Goal: Entertainment & Leisure: Consume media (video, audio)

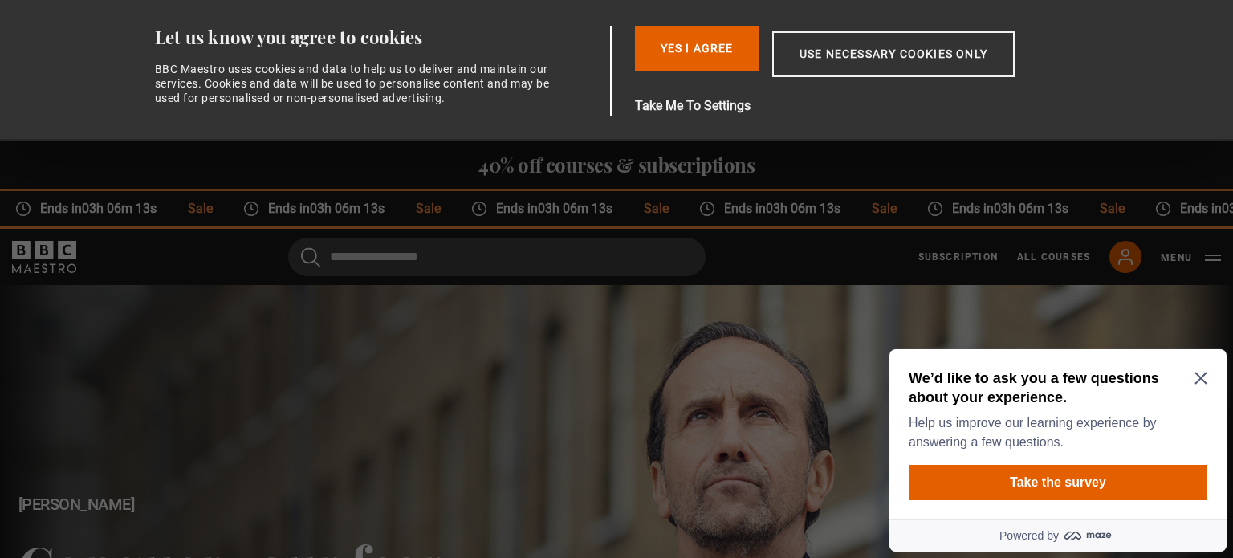
click at [1199, 376] on icon "Close Maze Prompt" at bounding box center [1200, 378] width 12 height 12
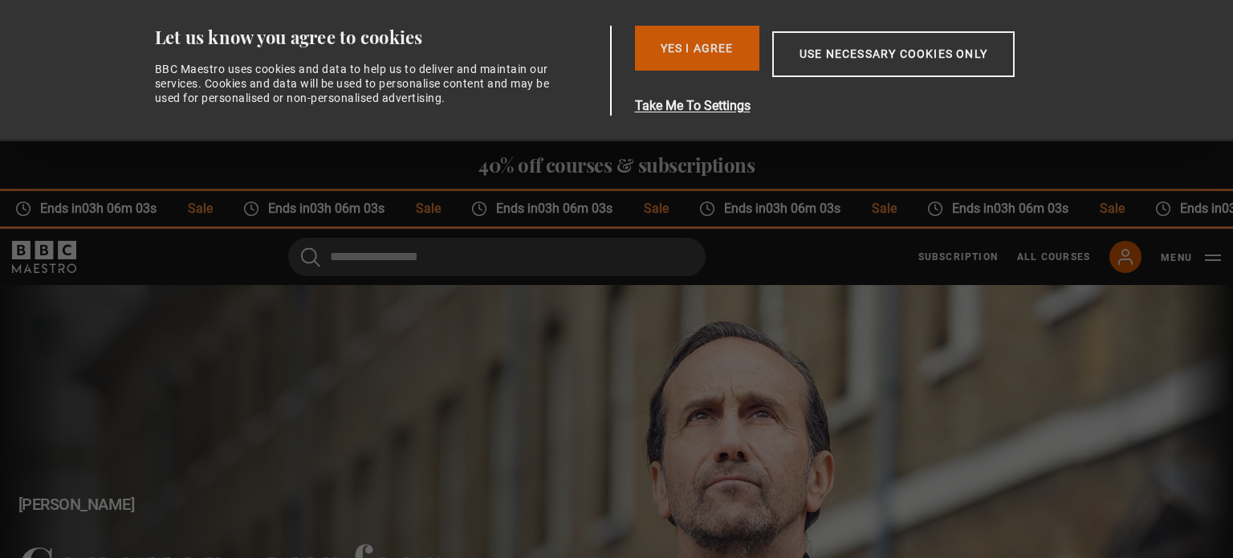
click at [697, 56] on button "Yes I Agree" at bounding box center [697, 48] width 124 height 45
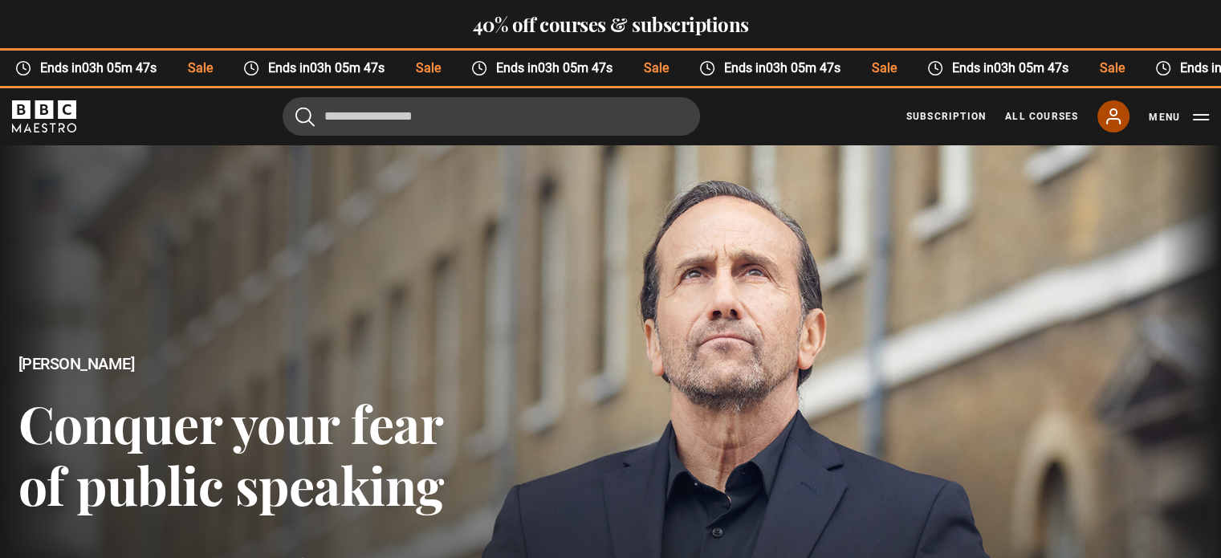
click at [1113, 128] on link "My Account" at bounding box center [1113, 116] width 32 height 32
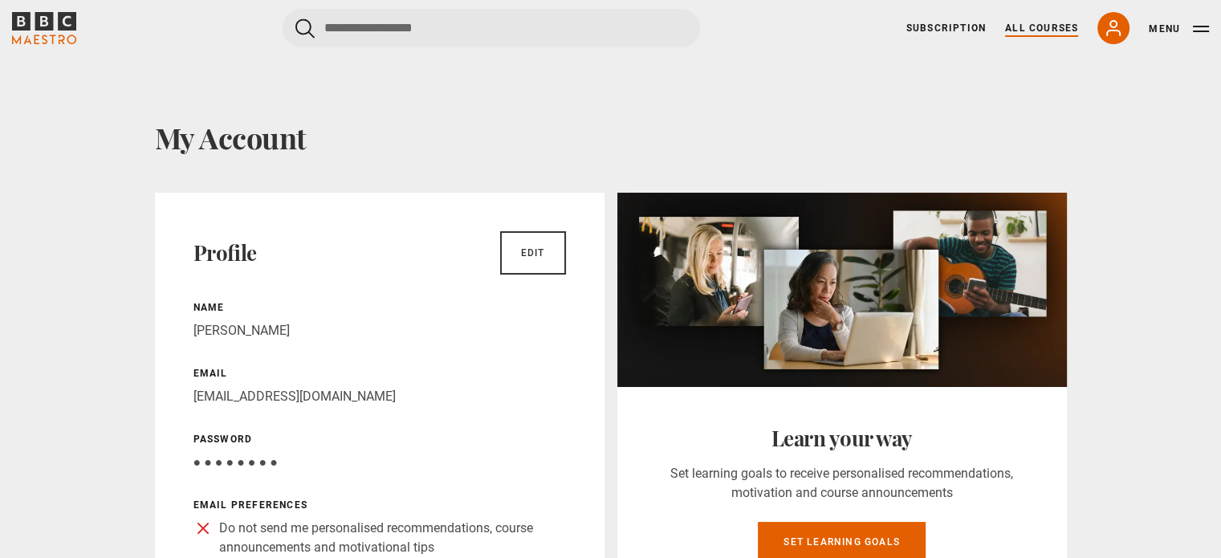
click at [1076, 26] on link "All Courses" at bounding box center [1041, 28] width 73 height 14
click at [1053, 28] on link "All Courses" at bounding box center [1041, 28] width 73 height 14
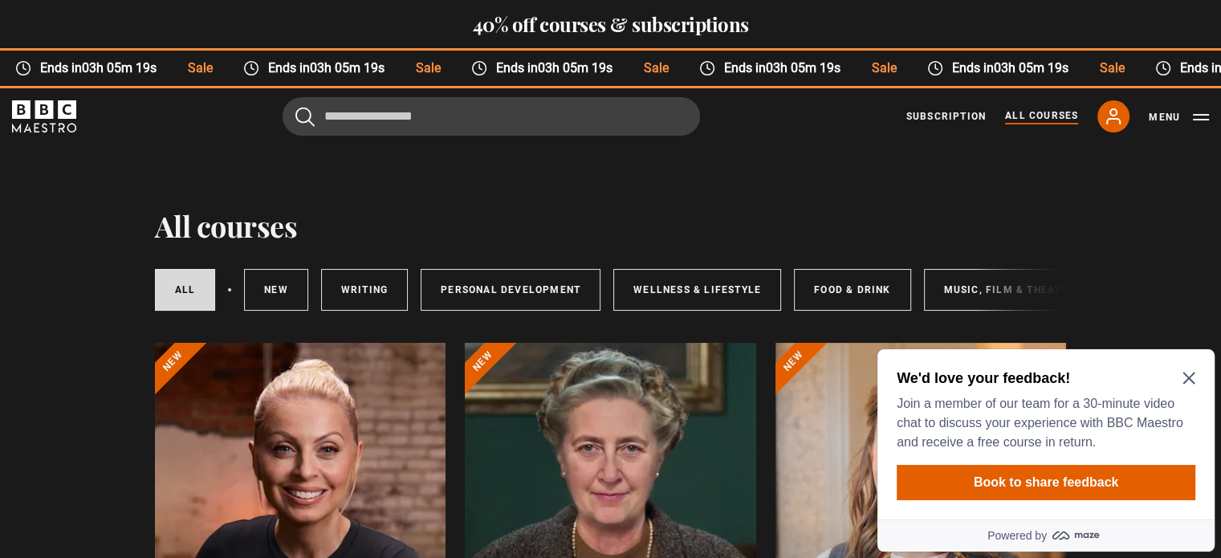
click at [1142, 119] on div "Subscription All Courses My Account Search Menu" at bounding box center [1057, 116] width 303 height 32
click at [1194, 113] on button "Menu" at bounding box center [1179, 117] width 60 height 16
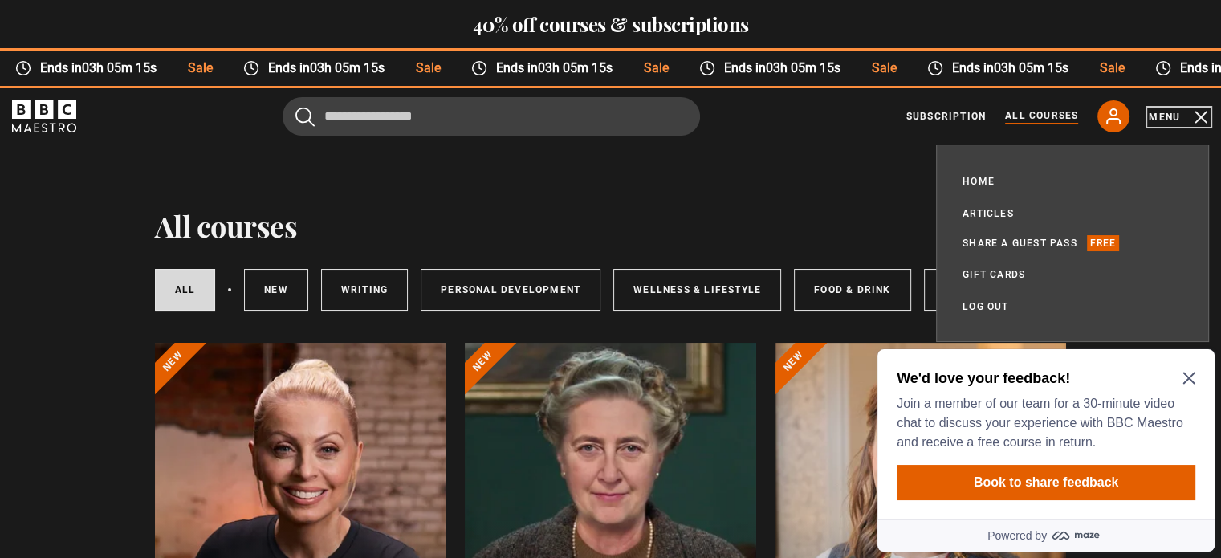
scroll to position [128, 0]
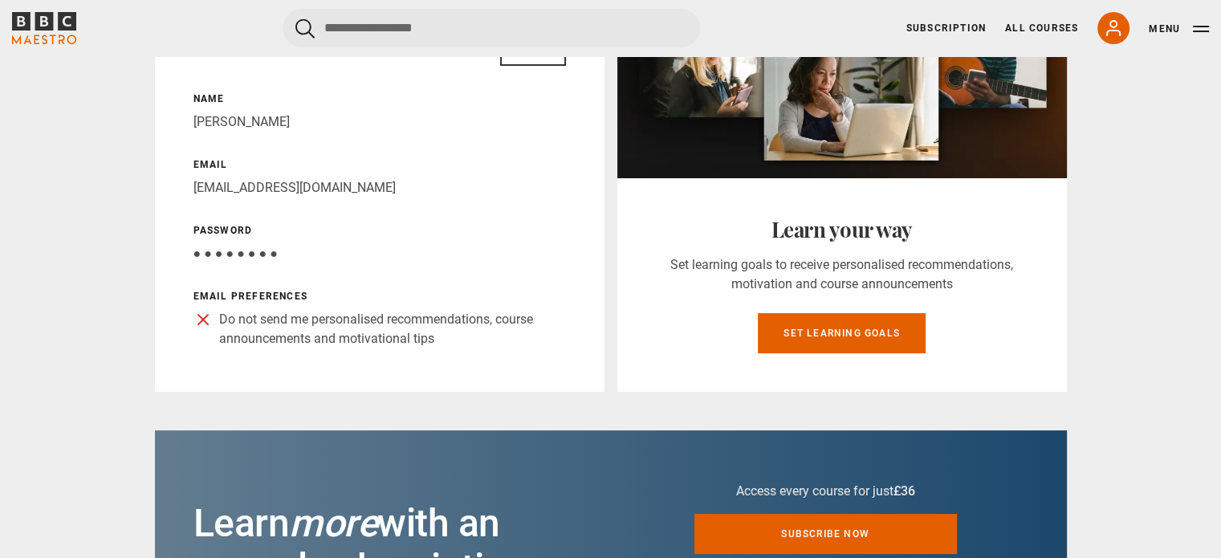
scroll to position [549, 0]
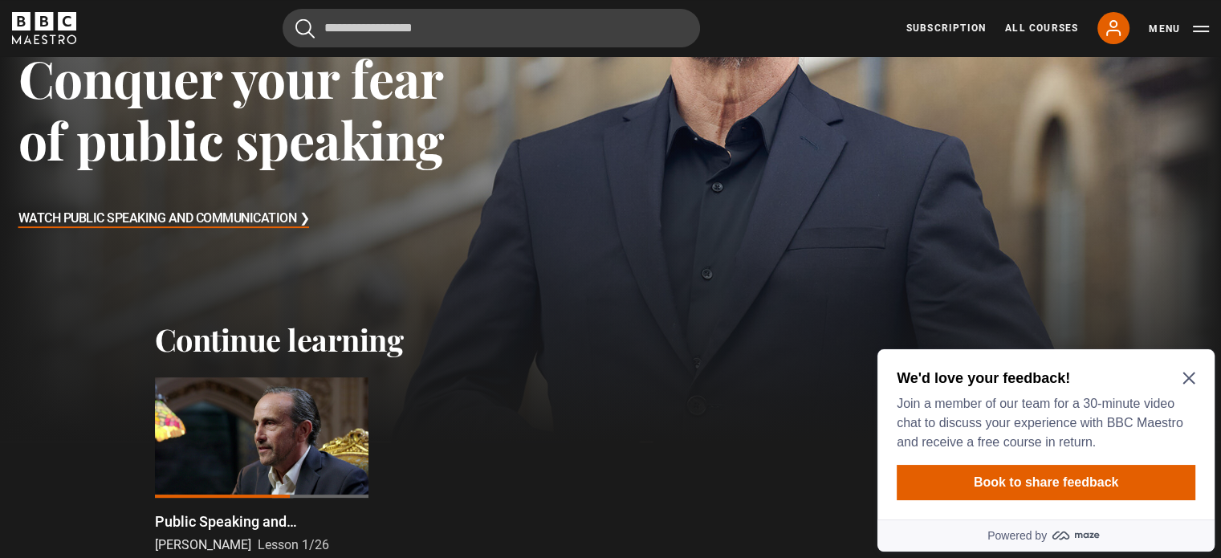
scroll to position [471, 0]
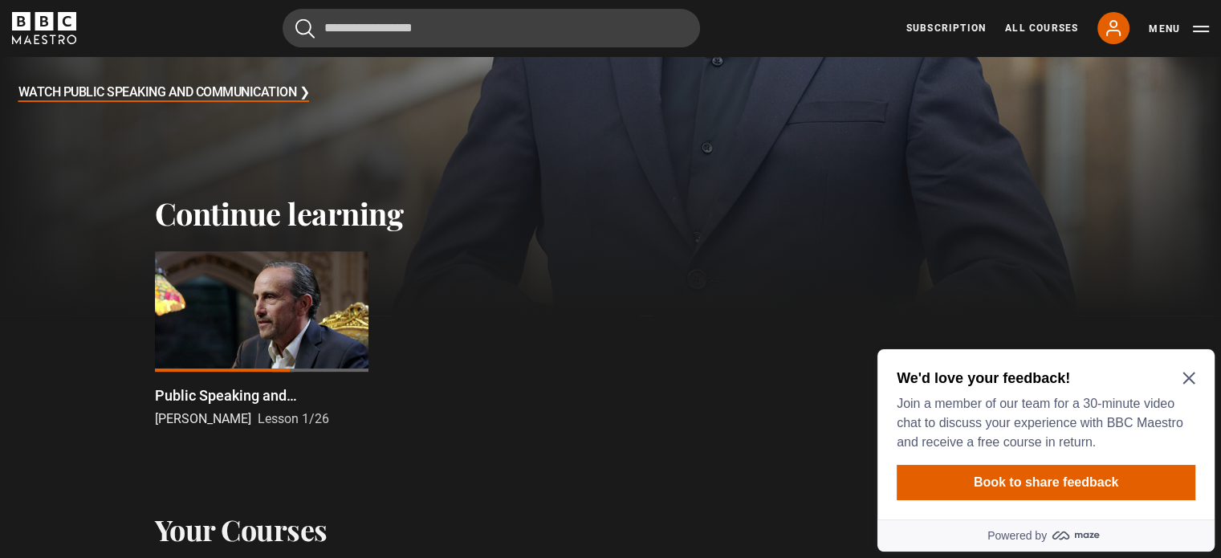
click at [286, 327] on div at bounding box center [261, 311] width 213 height 120
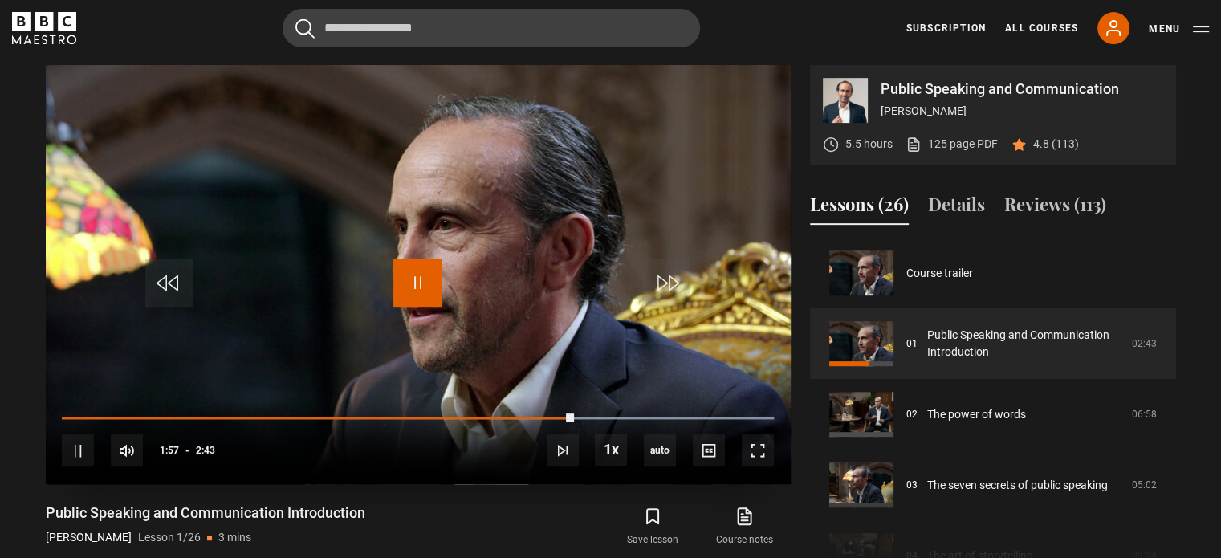
click at [415, 287] on span "Video Player" at bounding box center [417, 282] width 48 height 48
